Goal: Task Accomplishment & Management: Use online tool/utility

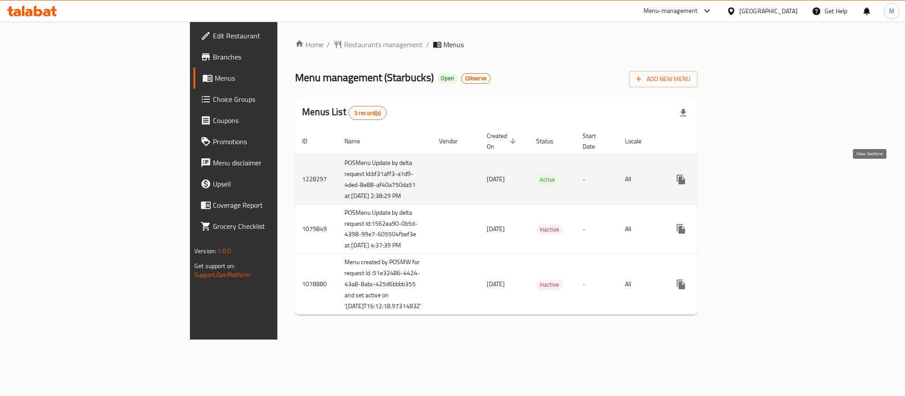
click at [750, 174] on icon "enhanced table" at bounding box center [744, 179] width 11 height 11
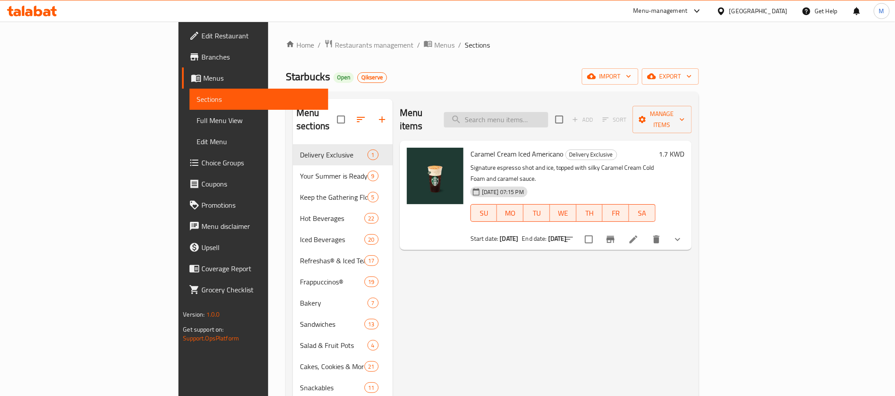
click at [548, 112] on input "search" at bounding box center [496, 119] width 104 height 15
paste input "Espresso Frappuccino"
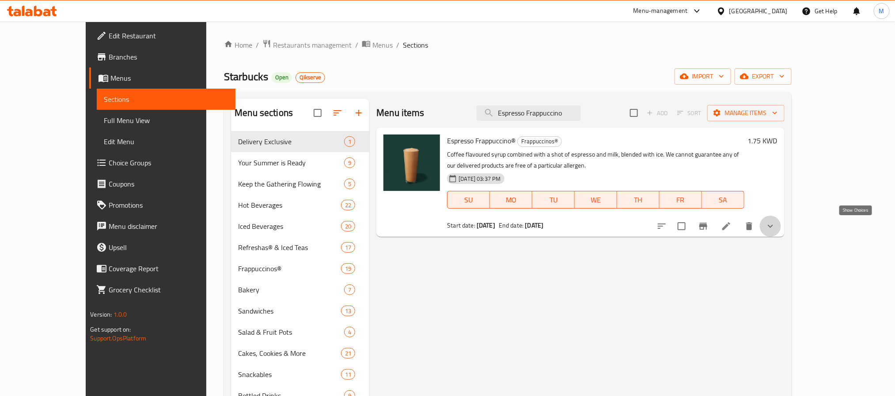
click at [775, 229] on icon "show more" at bounding box center [770, 226] width 11 height 11
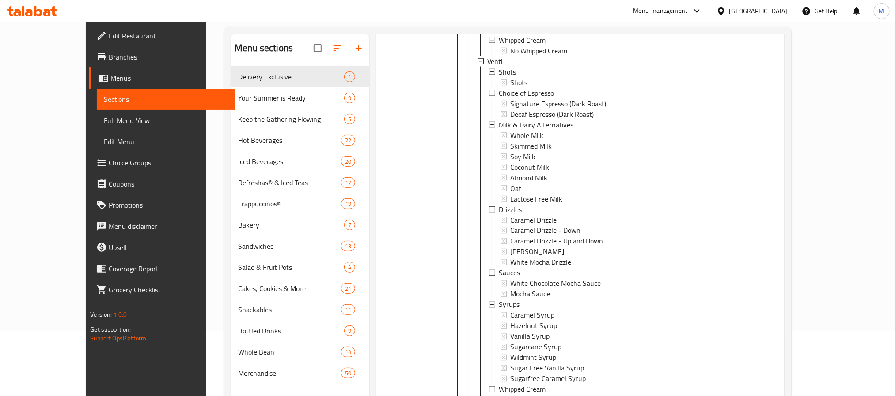
scroll to position [124, 0]
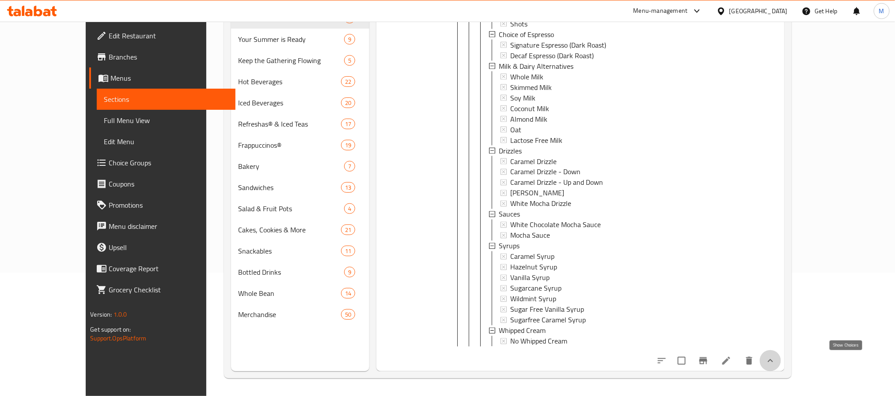
click at [775, 362] on icon "show more" at bounding box center [770, 361] width 11 height 11
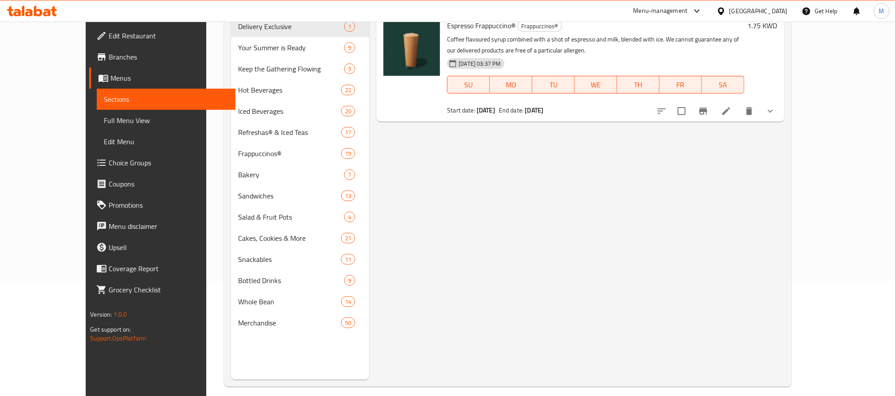
scroll to position [0, 0]
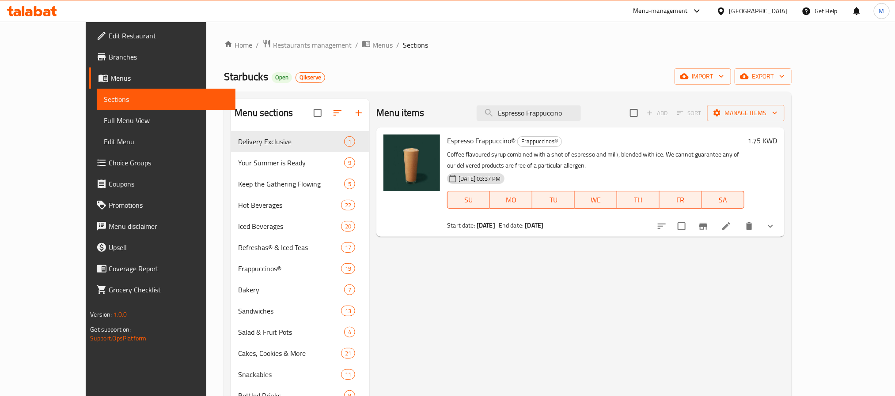
click at [707, 227] on icon "Branch-specific-item" at bounding box center [703, 226] width 8 height 7
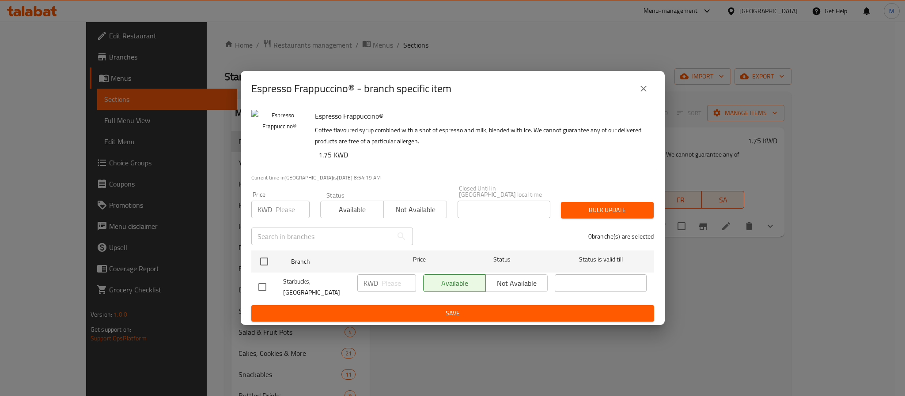
click at [644, 92] on icon "close" at bounding box center [643, 89] width 6 height 6
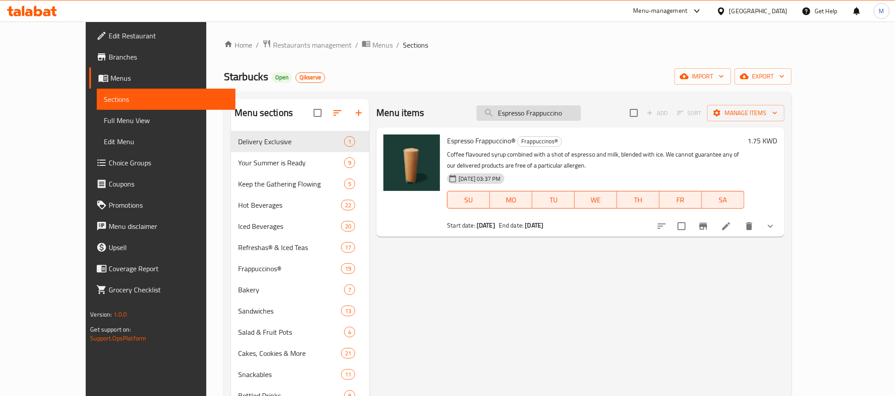
click at [581, 109] on input "Espresso Frappuccino" at bounding box center [528, 113] width 104 height 15
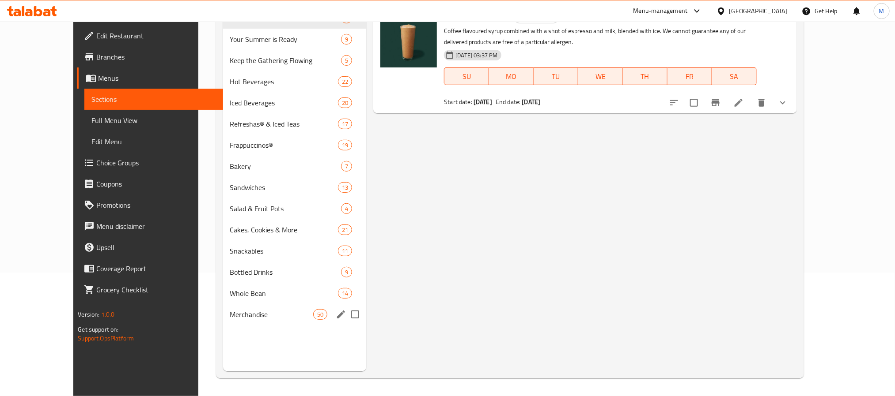
scroll to position [57, 0]
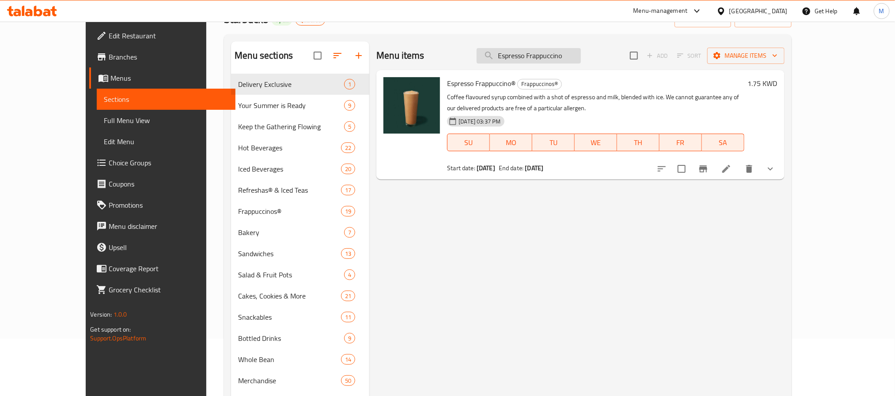
click at [550, 57] on input "Espresso Frappuccino" at bounding box center [528, 55] width 104 height 15
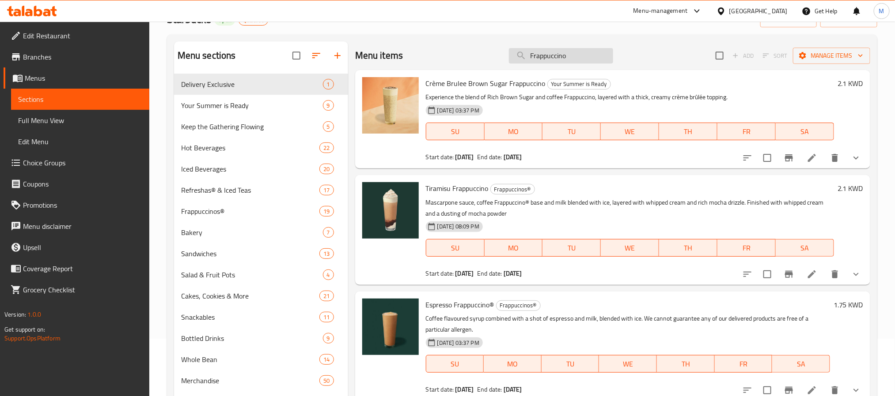
click at [553, 60] on input "Frappuccino" at bounding box center [561, 55] width 104 height 15
type input "Frappuccino"
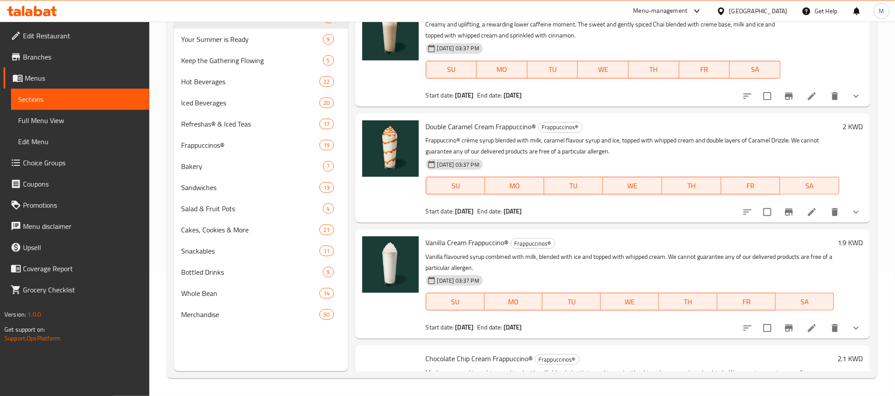
scroll to position [1258, 0]
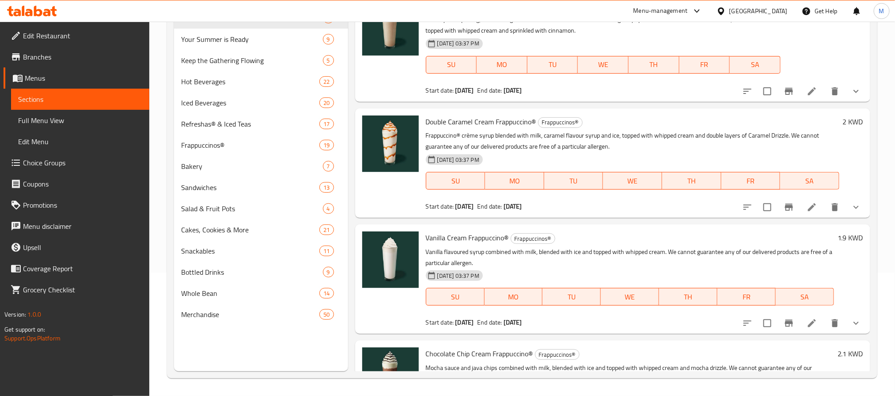
click at [65, 74] on span "Menus" at bounding box center [83, 78] width 117 height 11
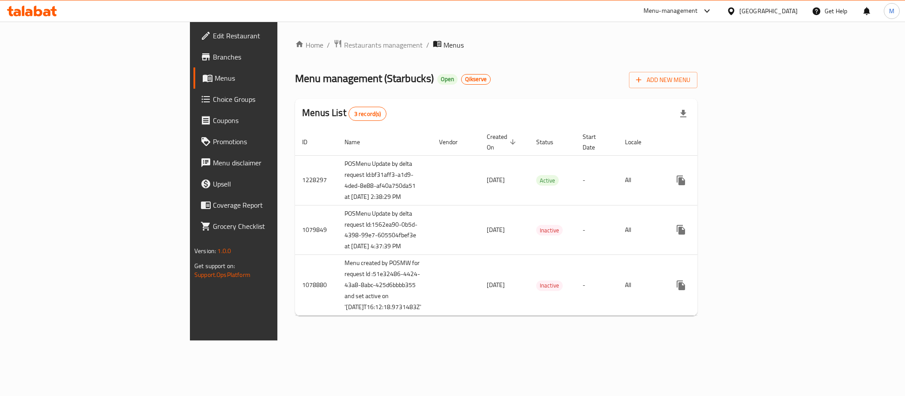
click at [213, 59] on span "Branches" at bounding box center [273, 57] width 121 height 11
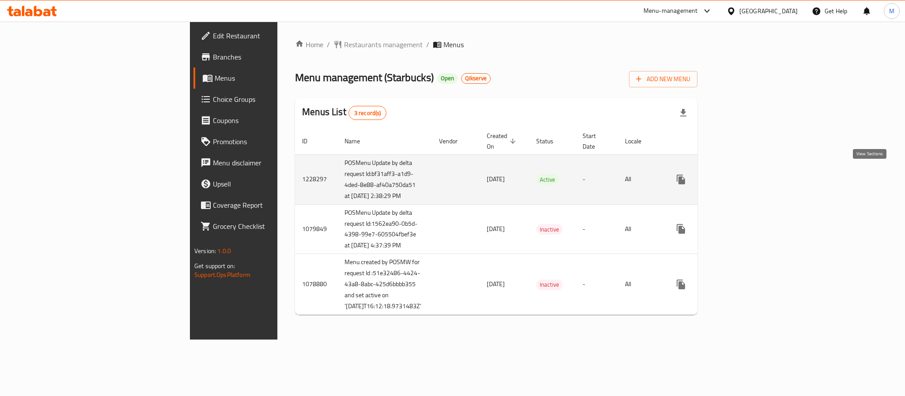
click at [748, 176] on icon "enhanced table" at bounding box center [744, 180] width 8 height 8
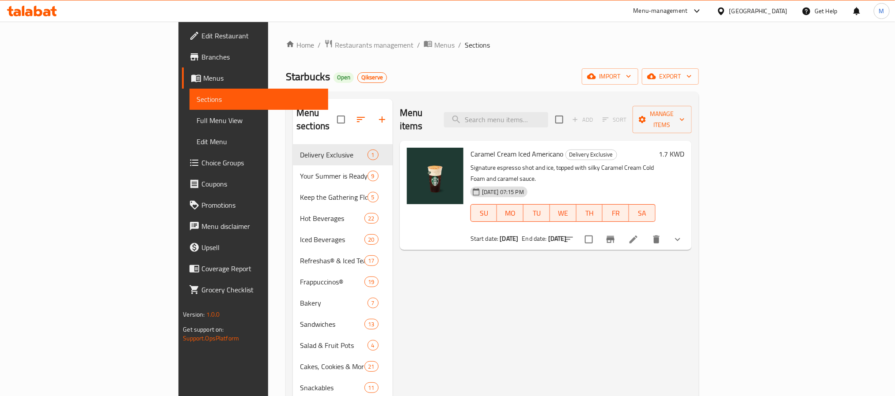
click at [201, 56] on span "Branches" at bounding box center [260, 57] width 119 height 11
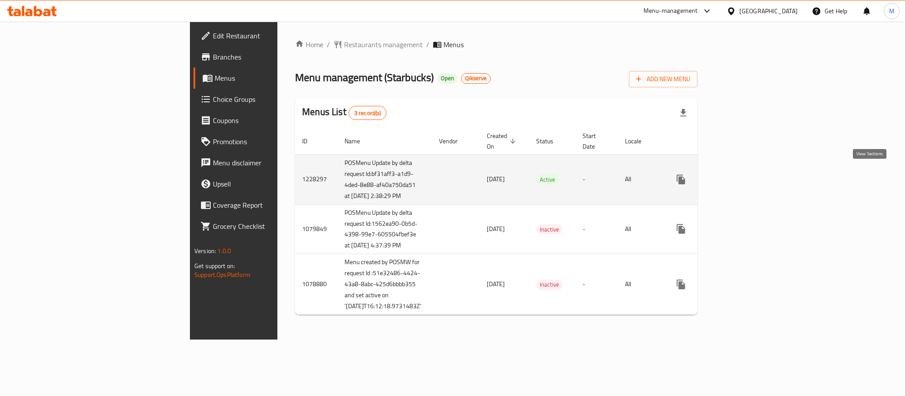
click at [750, 174] on icon "enhanced table" at bounding box center [744, 179] width 11 height 11
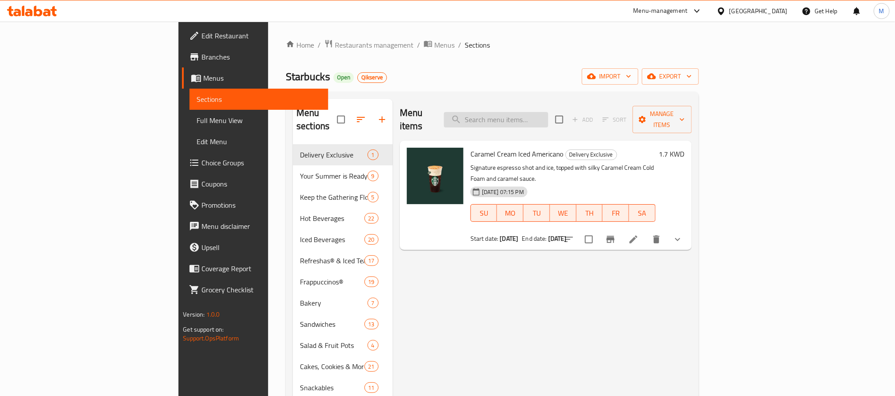
click at [546, 114] on input "search" at bounding box center [496, 119] width 104 height 15
paste input "Espresso Frappuccino"
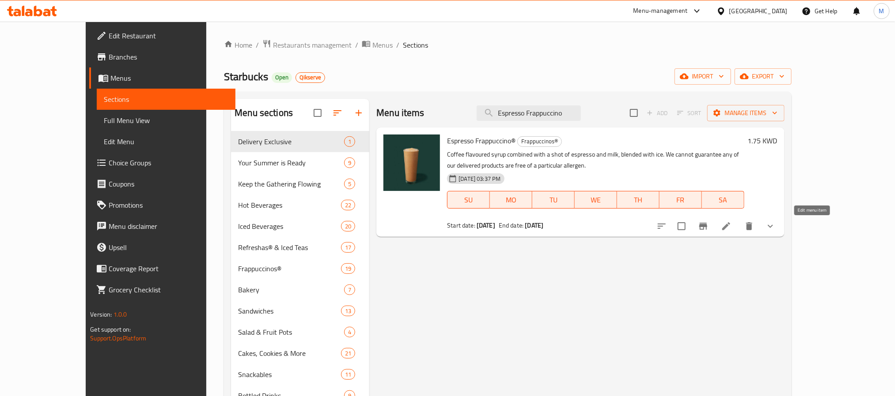
type input "Espresso Frappuccino"
click at [731, 230] on icon at bounding box center [726, 226] width 11 height 11
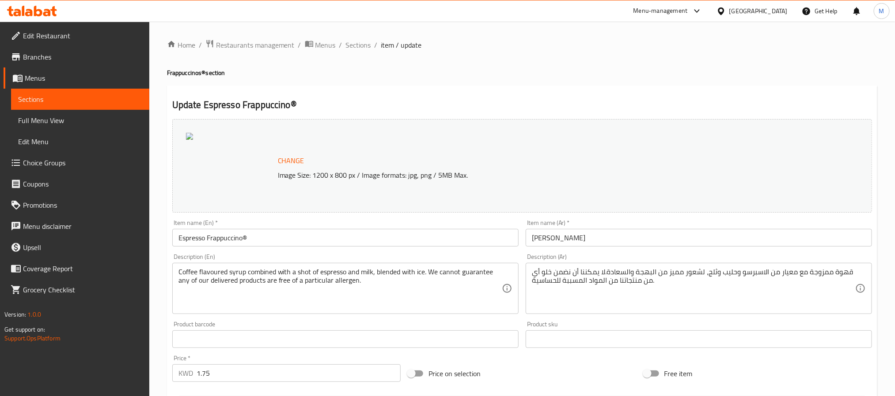
click at [355, 46] on span "Sections" at bounding box center [358, 45] width 25 height 11
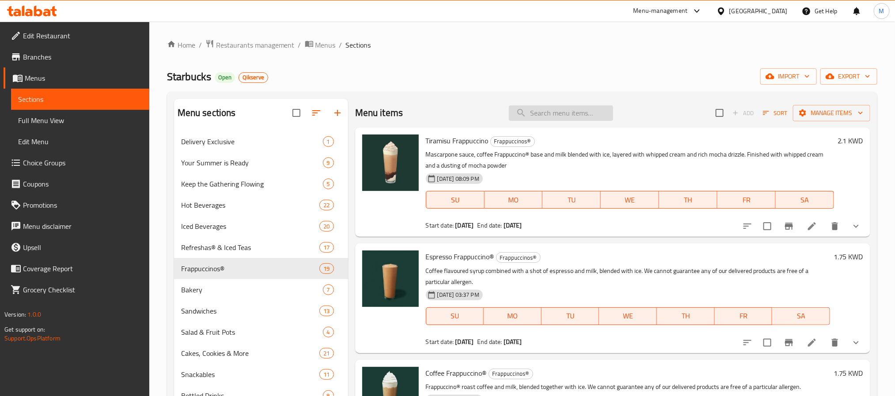
drag, startPoint x: 516, startPoint y: 106, endPoint x: 554, endPoint y: 119, distance: 40.6
click at [525, 115] on input "search" at bounding box center [561, 113] width 104 height 15
click at [558, 118] on input "search" at bounding box center [561, 113] width 104 height 15
paste input "Coffee Frappuccino"
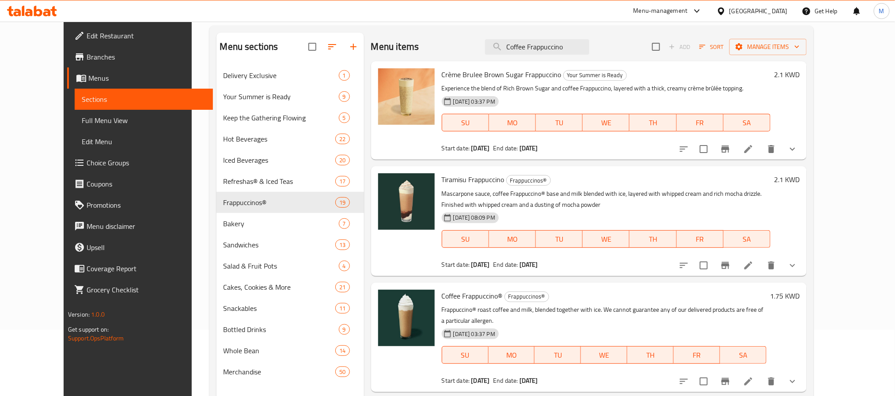
scroll to position [124, 0]
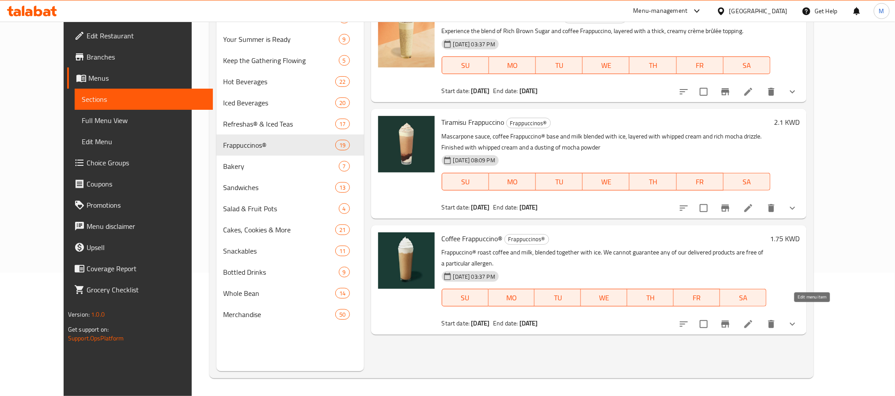
type input "Coffee Frappuccino"
click at [753, 319] on icon at bounding box center [748, 324] width 11 height 11
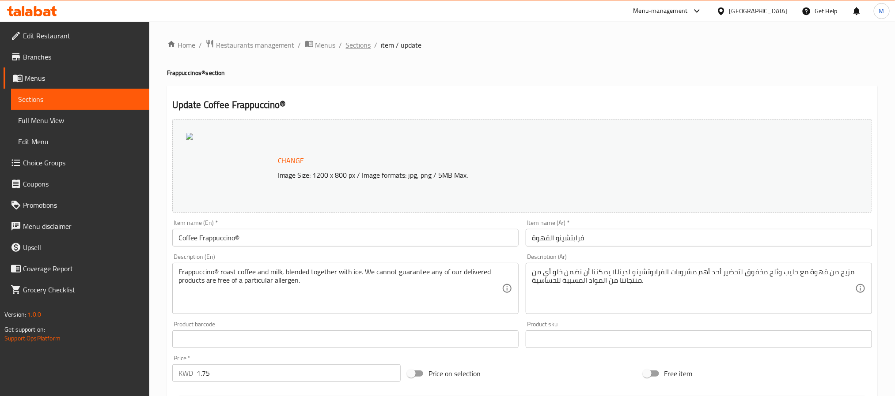
click at [359, 47] on span "Sections" at bounding box center [358, 45] width 25 height 11
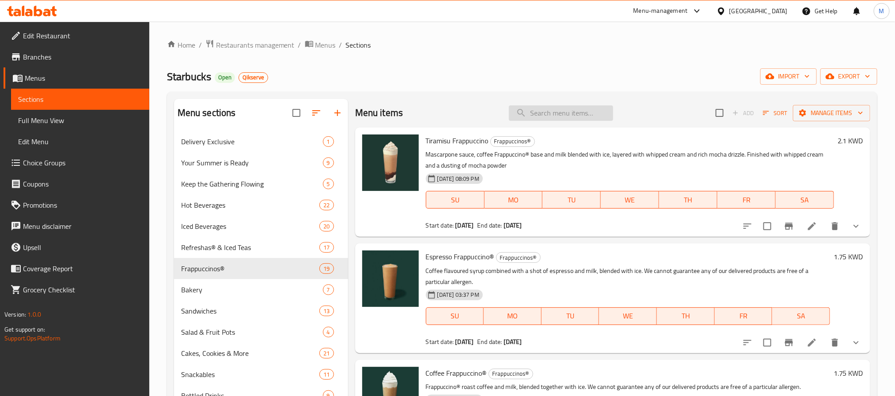
click at [581, 113] on input "search" at bounding box center [561, 113] width 104 height 15
paste input "Double Caramel Frappuccino"
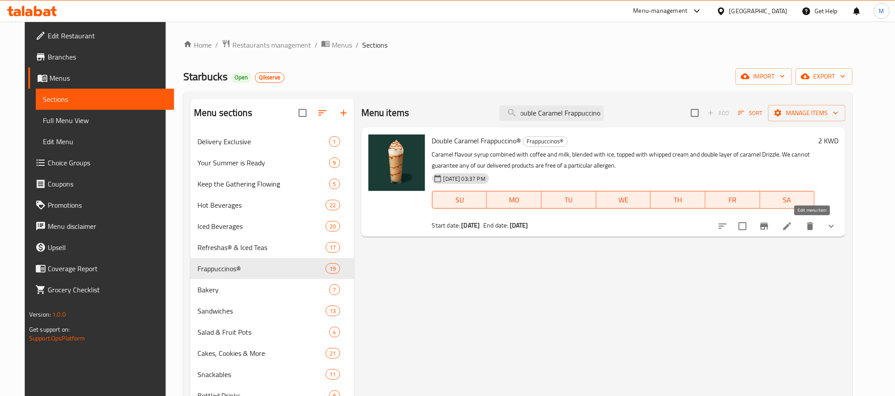
type input "Double Caramel Frappuccino"
click at [791, 228] on icon at bounding box center [787, 227] width 8 height 8
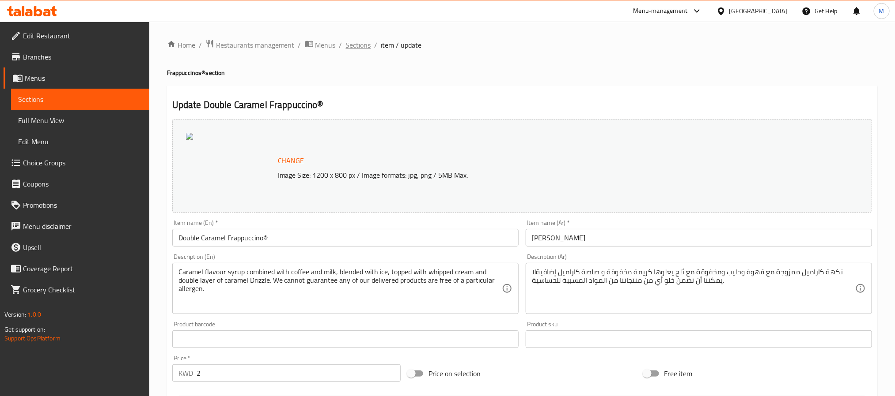
click at [355, 42] on span "Sections" at bounding box center [358, 45] width 25 height 11
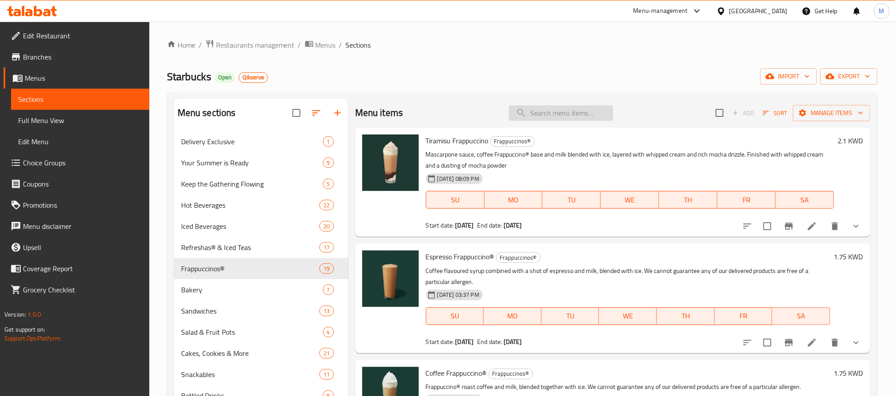
click at [548, 117] on input "search" at bounding box center [561, 113] width 104 height 15
paste input "White Chocolate Mocha Frappuccino"
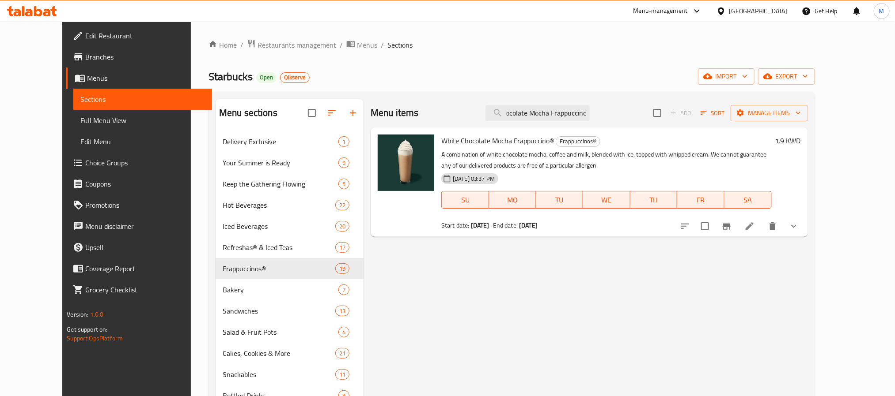
type input "White Chocolate Mocha Frappuccino"
click at [755, 227] on icon at bounding box center [749, 226] width 11 height 11
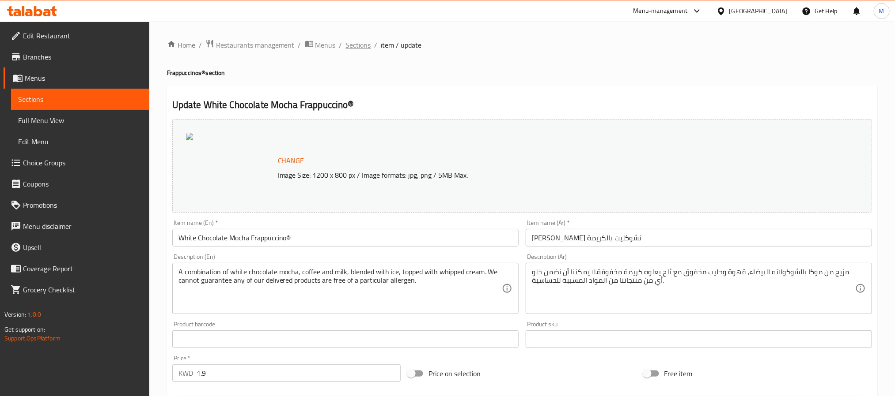
click at [352, 49] on span "Sections" at bounding box center [358, 45] width 25 height 11
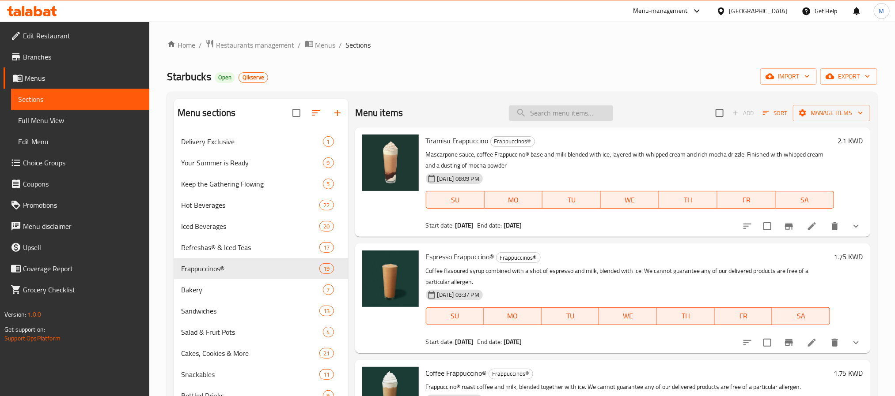
click at [555, 106] on input "search" at bounding box center [561, 113] width 104 height 15
paste input "Mocha Frappuccino"
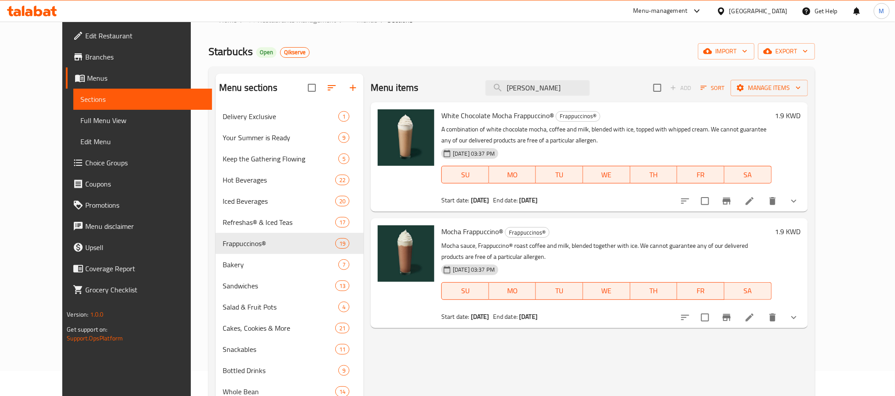
scroll to position [66, 0]
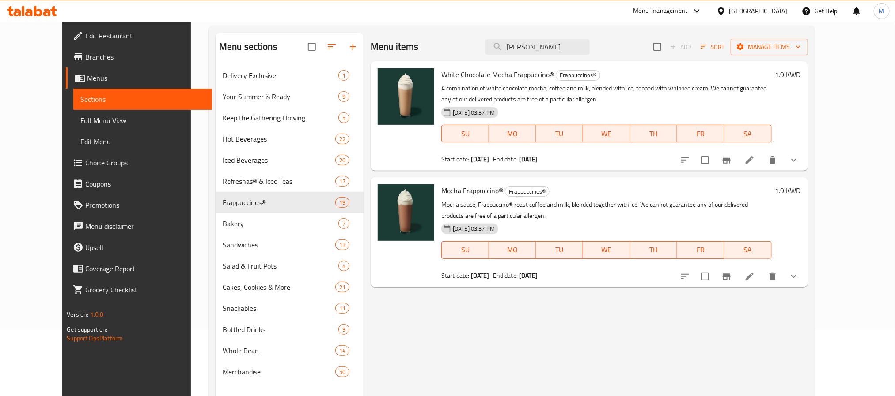
type input "Mocha Frappuccino"
click at [755, 275] on icon at bounding box center [749, 277] width 11 height 11
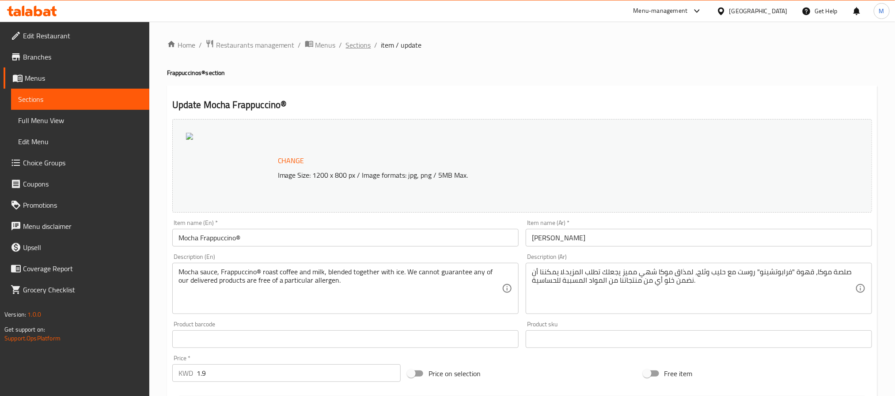
click at [346, 46] on span "Sections" at bounding box center [358, 45] width 25 height 11
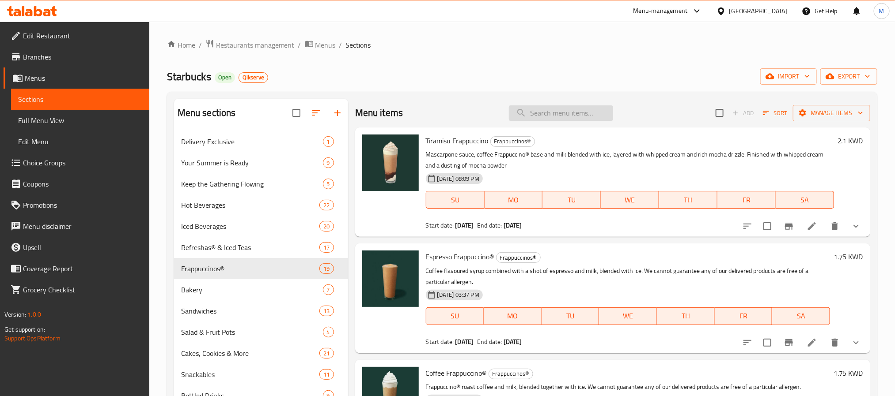
click at [564, 113] on input "search" at bounding box center [561, 113] width 104 height 15
paste input "Java Chip Frappuccino"
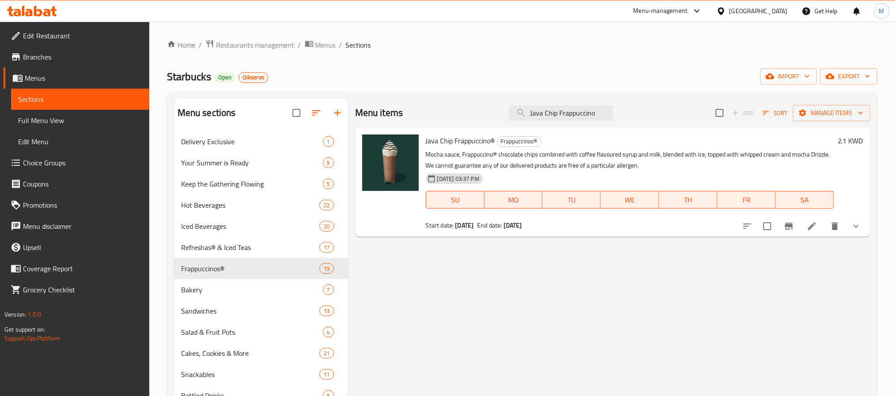
type input "Java Chip Frappuccino"
click at [817, 232] on li at bounding box center [811, 227] width 25 height 16
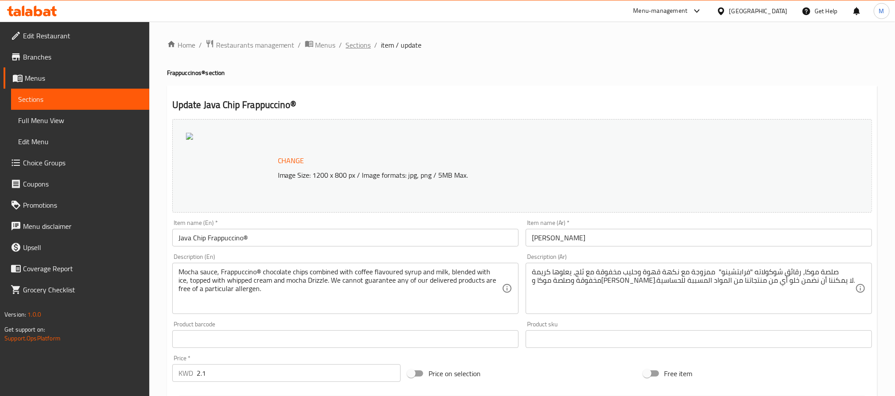
click at [359, 48] on span "Sections" at bounding box center [358, 45] width 25 height 11
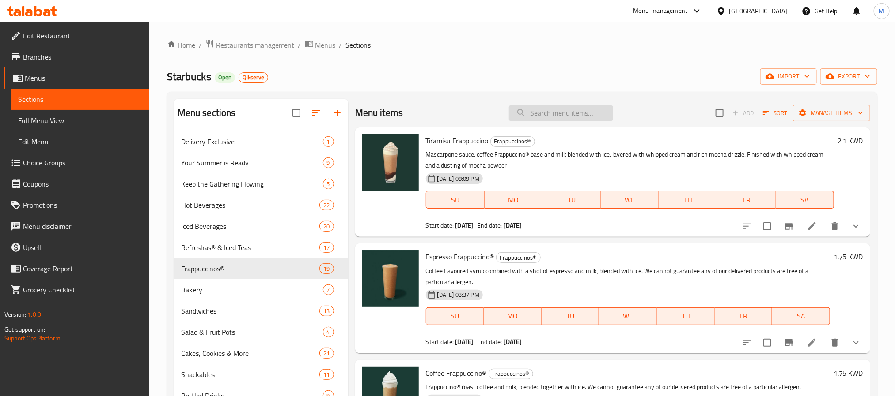
click at [582, 114] on input "search" at bounding box center [561, 113] width 104 height 15
paste input "White Chocolate Mocha Chip Frappuccino"
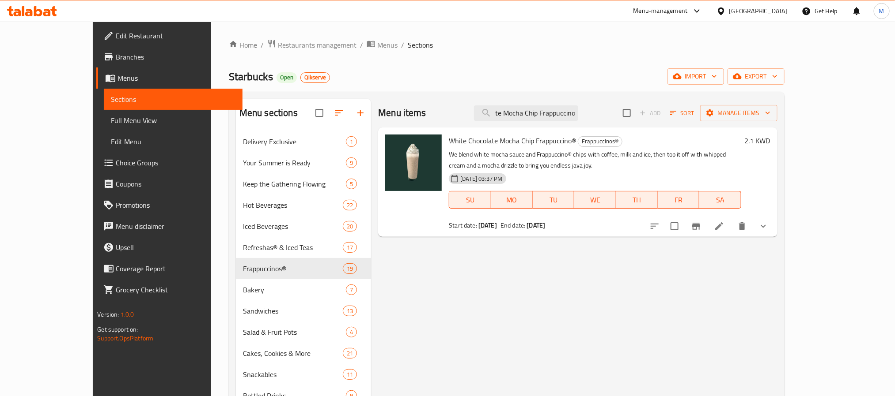
type input "White Chocolate Mocha Chip Frappuccino"
click at [731, 229] on li at bounding box center [718, 227] width 25 height 16
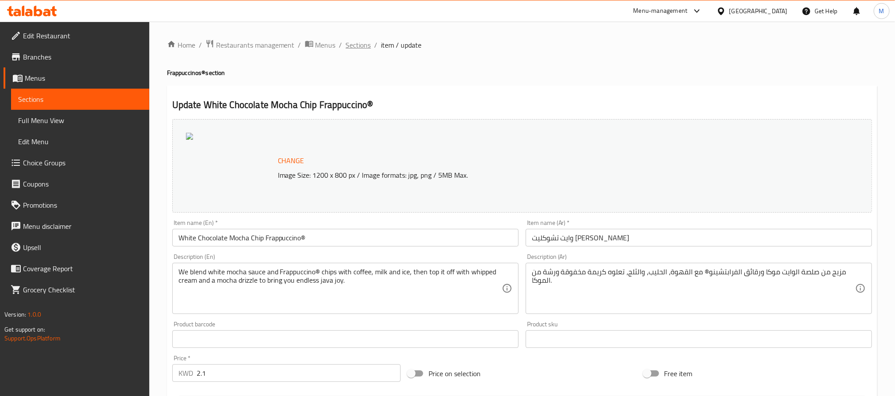
click at [362, 45] on span "Sections" at bounding box center [358, 45] width 25 height 11
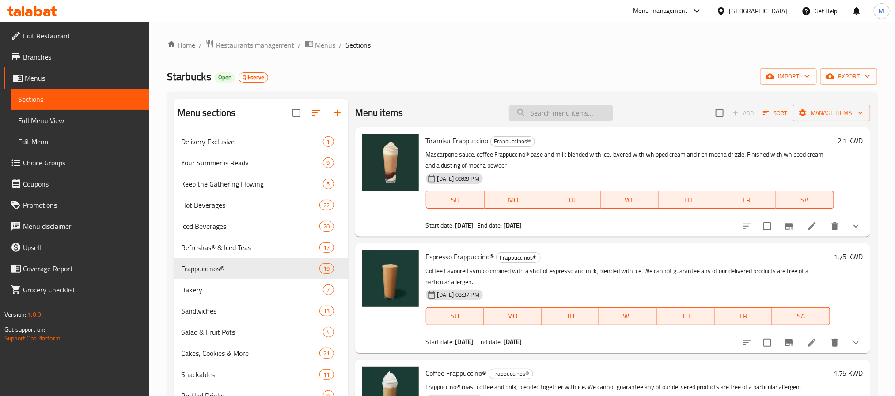
click at [579, 118] on input "search" at bounding box center [561, 113] width 104 height 15
paste input "Dulce De Leche Frappuccino"
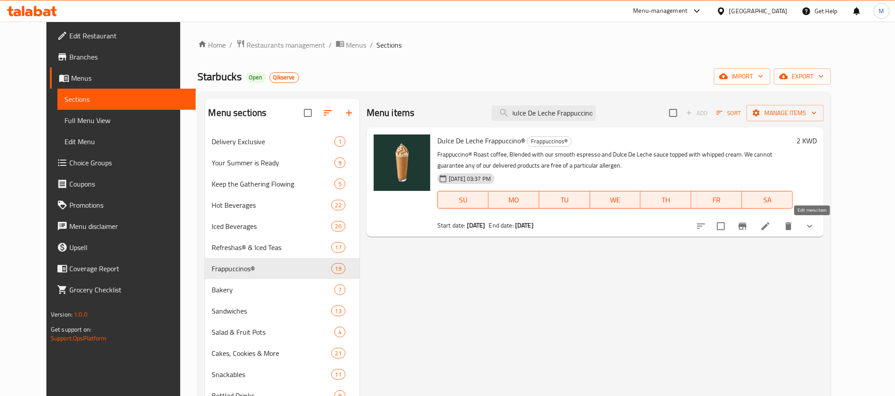
type input "Dulce De Leche Frappuccino"
click at [770, 225] on icon at bounding box center [765, 226] width 11 height 11
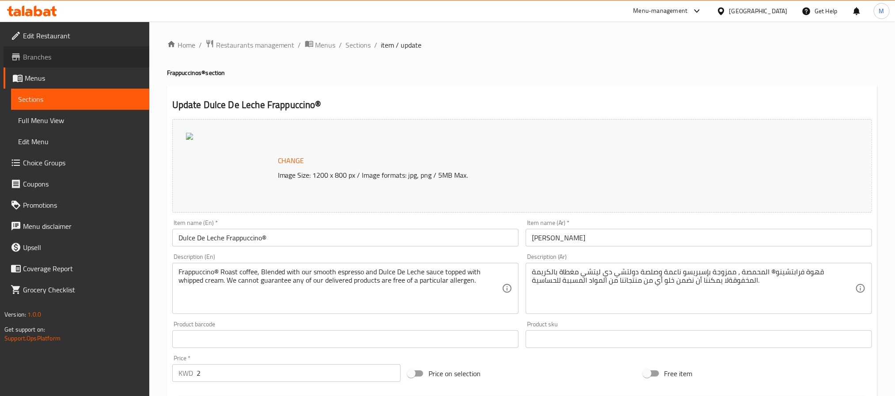
click at [46, 54] on span "Branches" at bounding box center [82, 57] width 119 height 11
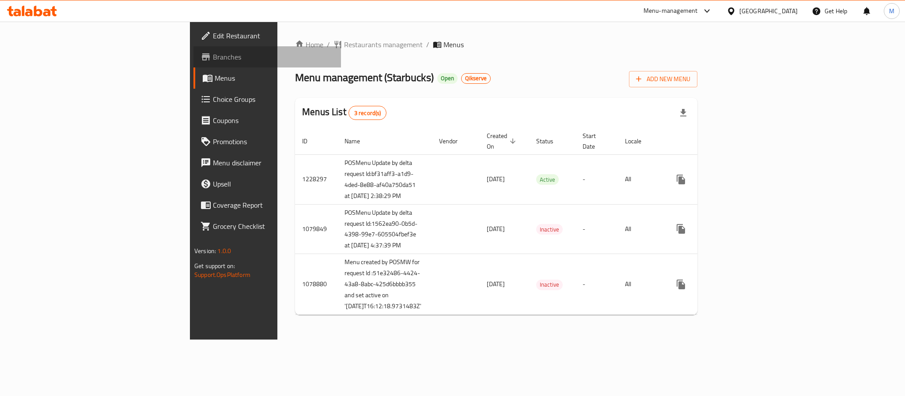
click at [213, 61] on span "Branches" at bounding box center [273, 57] width 121 height 11
